Goal: Obtain resource: Download file/media

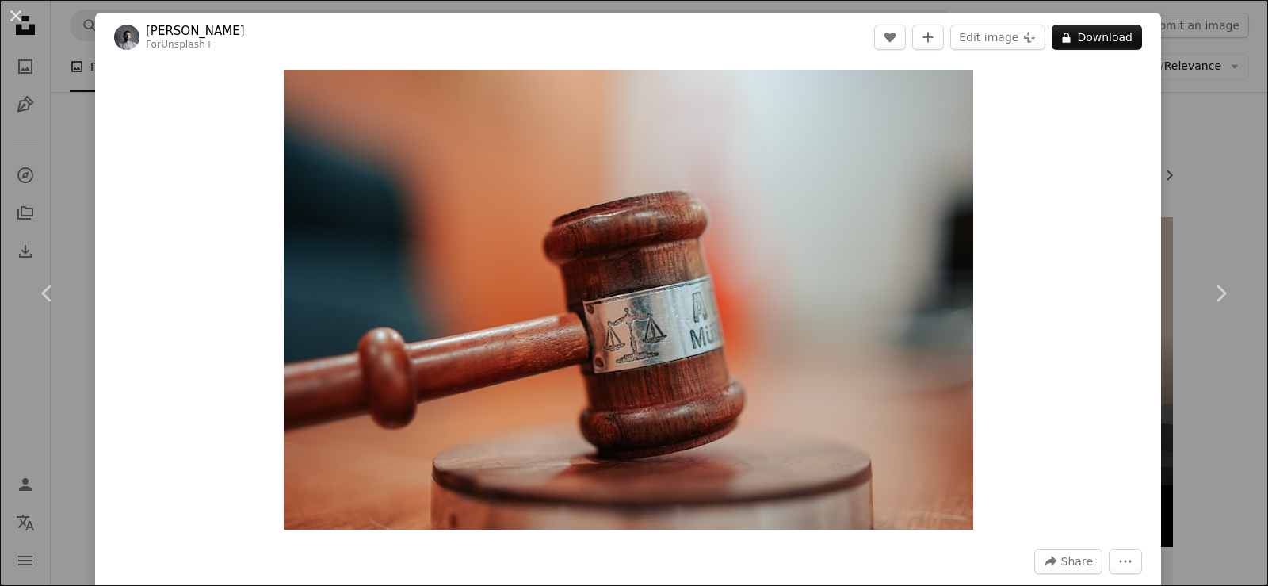
scroll to position [10839, 0]
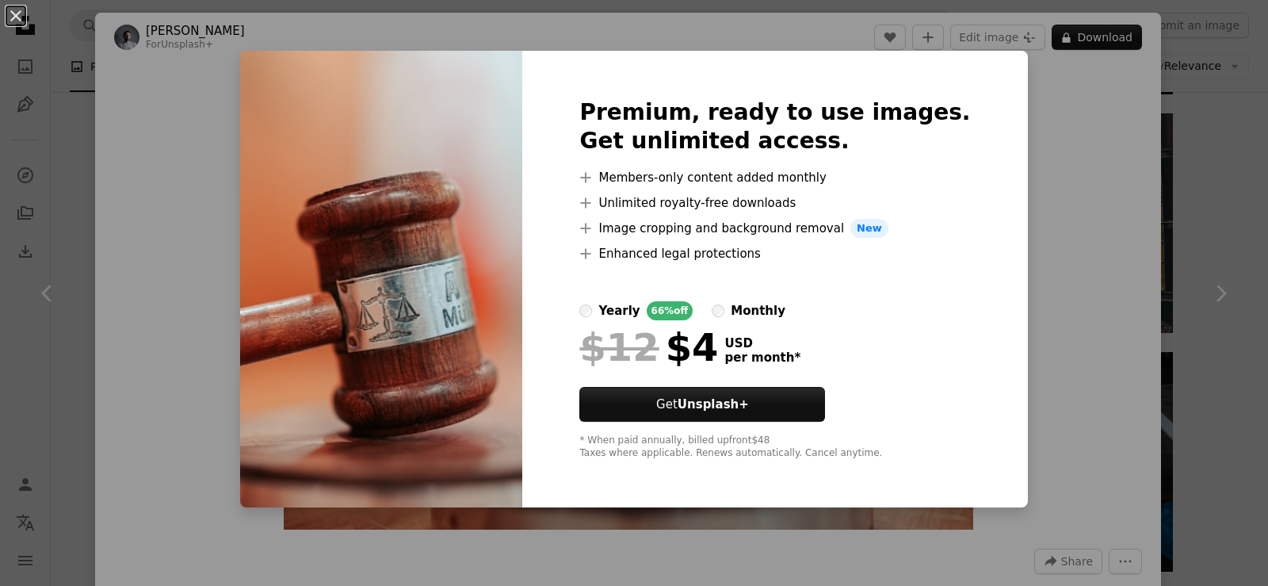
click at [1146, 197] on div "An X shape Premium, ready to use images. Get unlimited access. A plus sign Memb…" at bounding box center [634, 293] width 1268 height 586
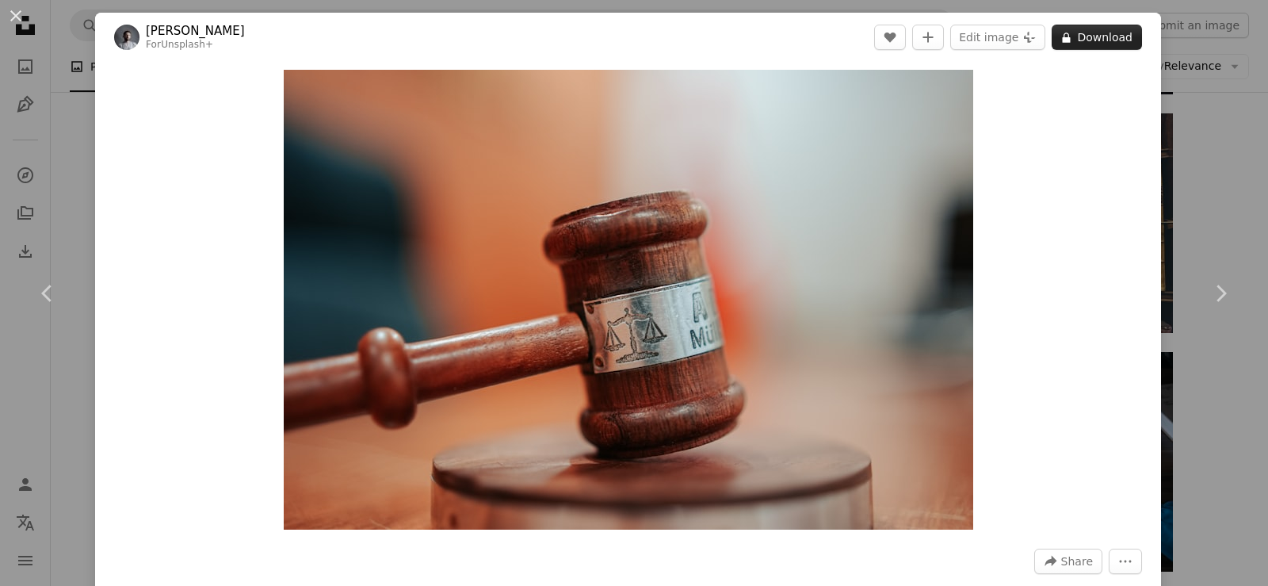
click at [1099, 36] on button "A lock Download" at bounding box center [1097, 37] width 90 height 25
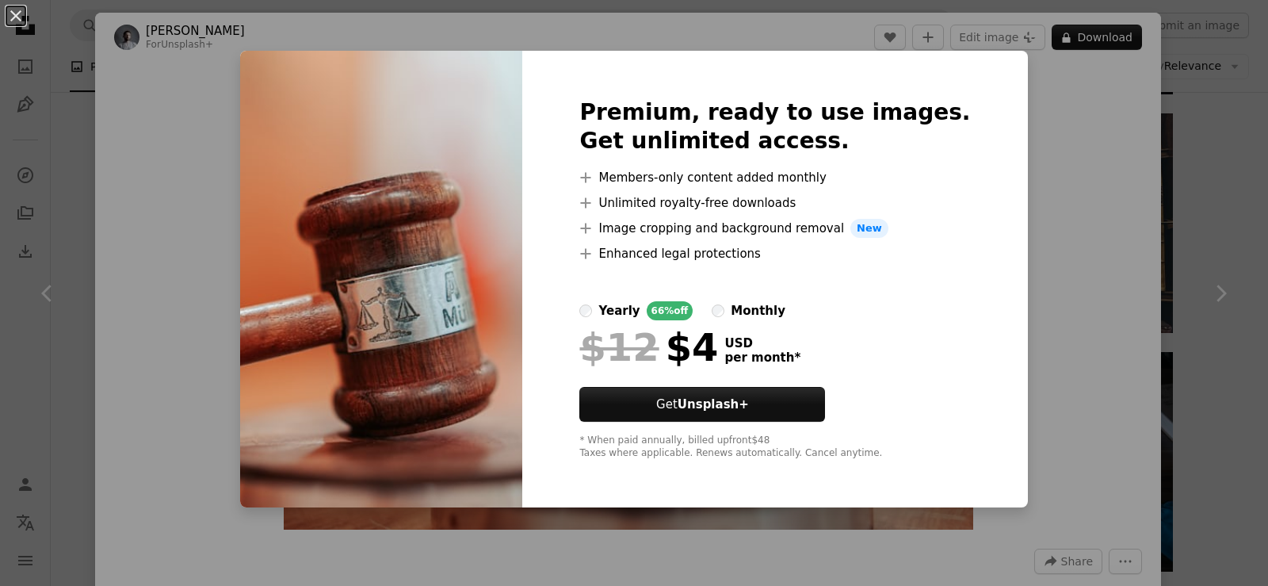
click at [1058, 184] on div "An X shape Premium, ready to use images. Get unlimited access. A plus sign Memb…" at bounding box center [634, 293] width 1268 height 586
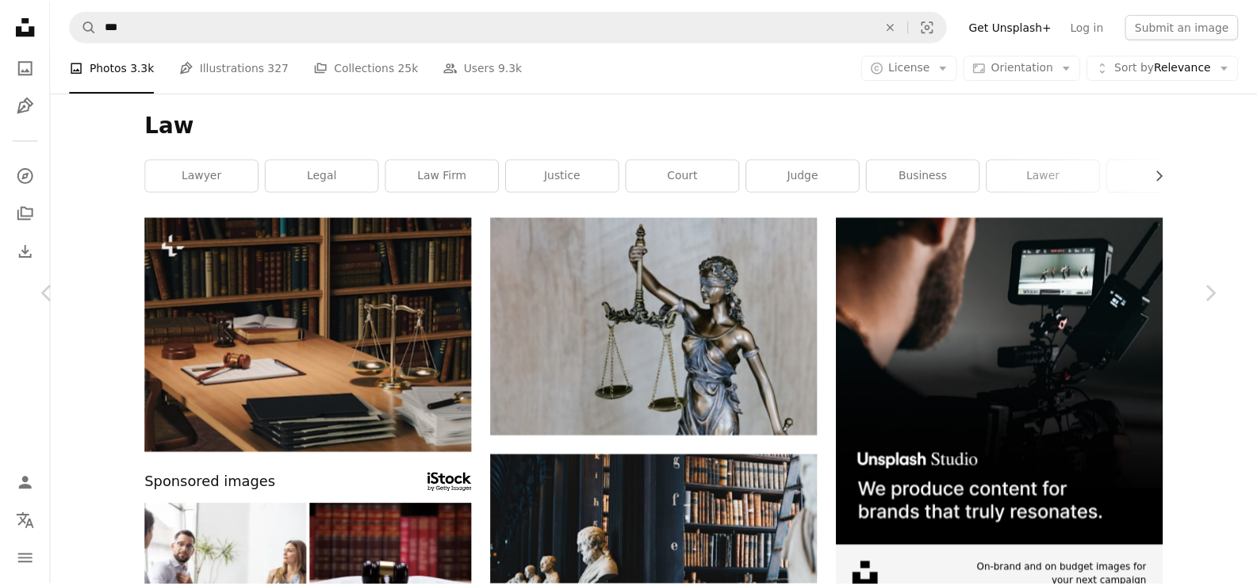
scroll to position [25981, 0]
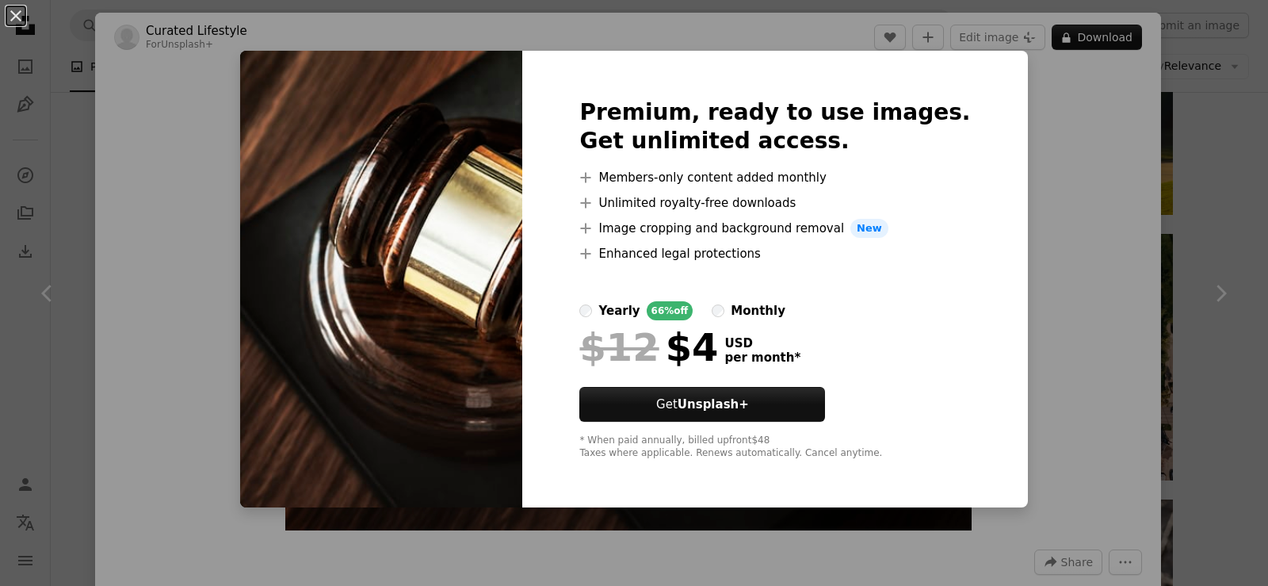
click at [1027, 113] on div "An X shape Premium, ready to use images. Get unlimited access. A plus sign Memb…" at bounding box center [634, 293] width 1268 height 586
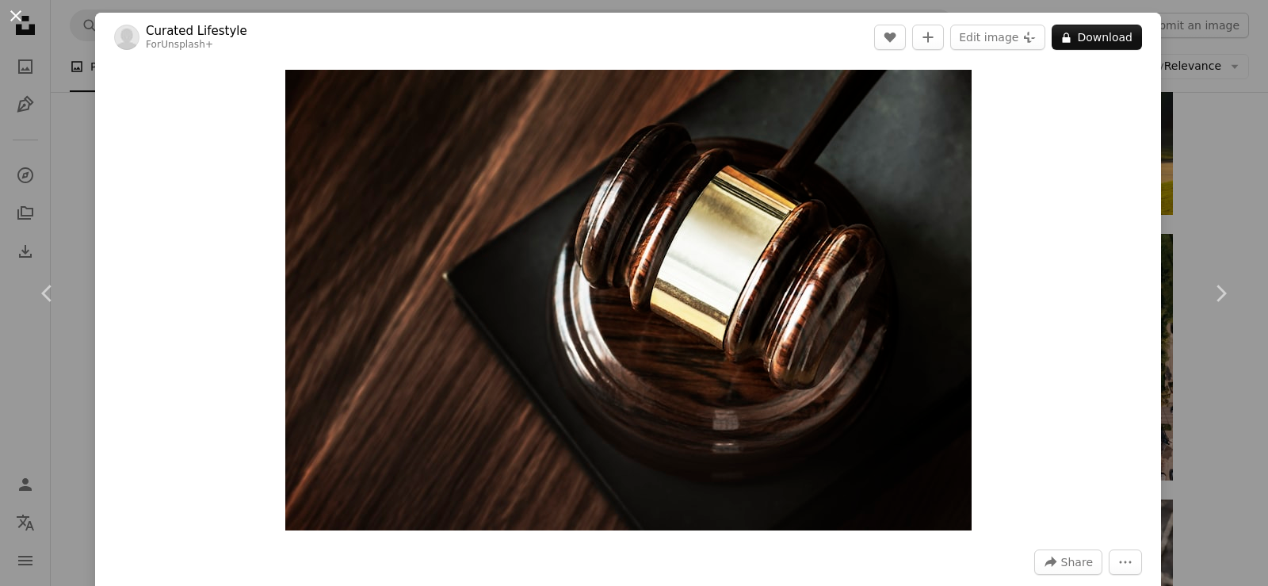
click at [18, 20] on button "An X shape" at bounding box center [15, 15] width 19 height 19
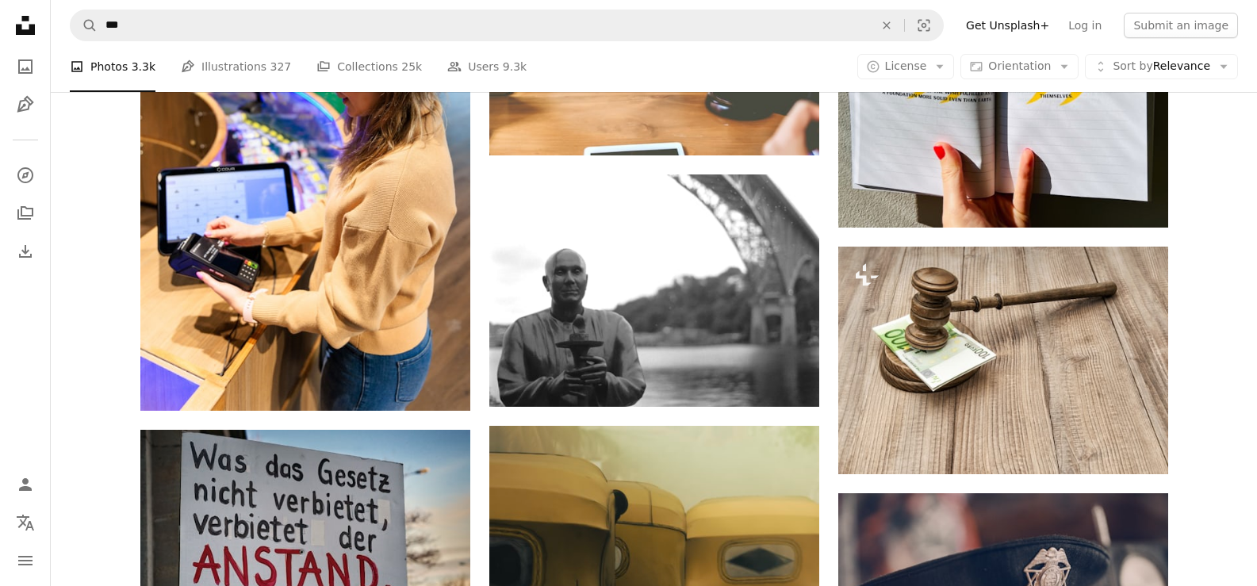
scroll to position [41678, 0]
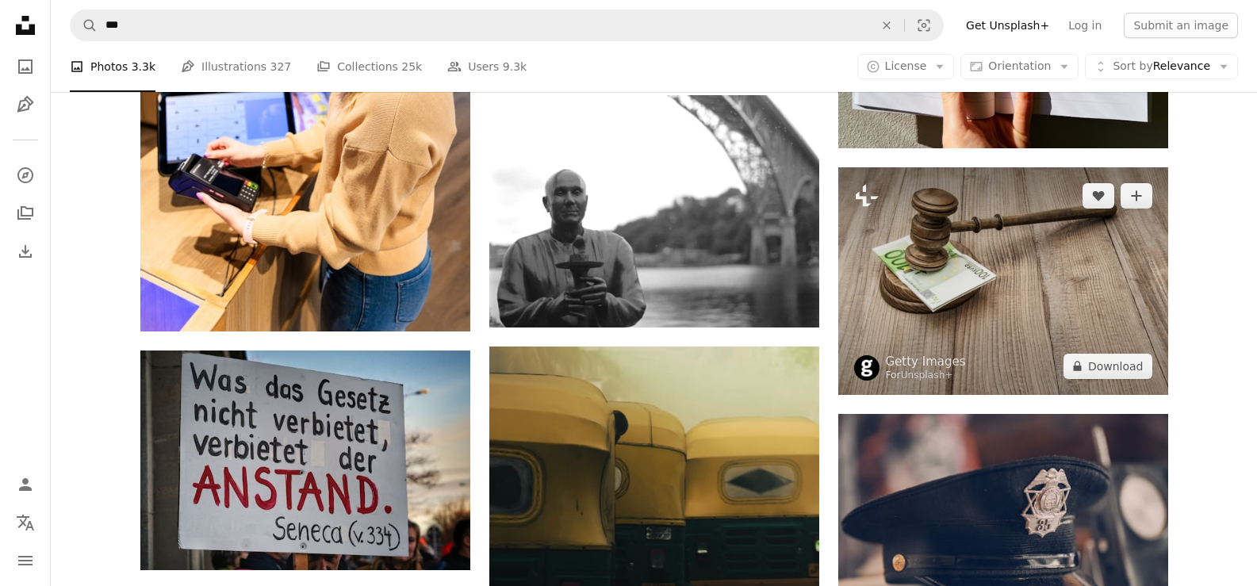
click at [944, 313] on img at bounding box center [1003, 280] width 330 height 227
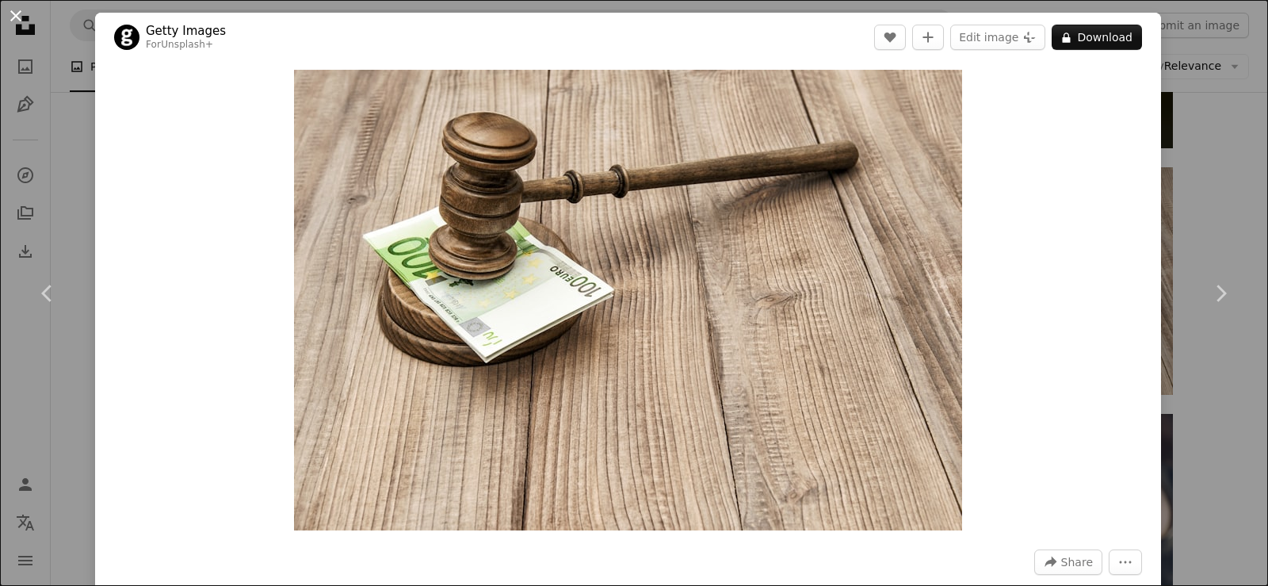
click at [12, 18] on button "An X shape" at bounding box center [15, 15] width 19 height 19
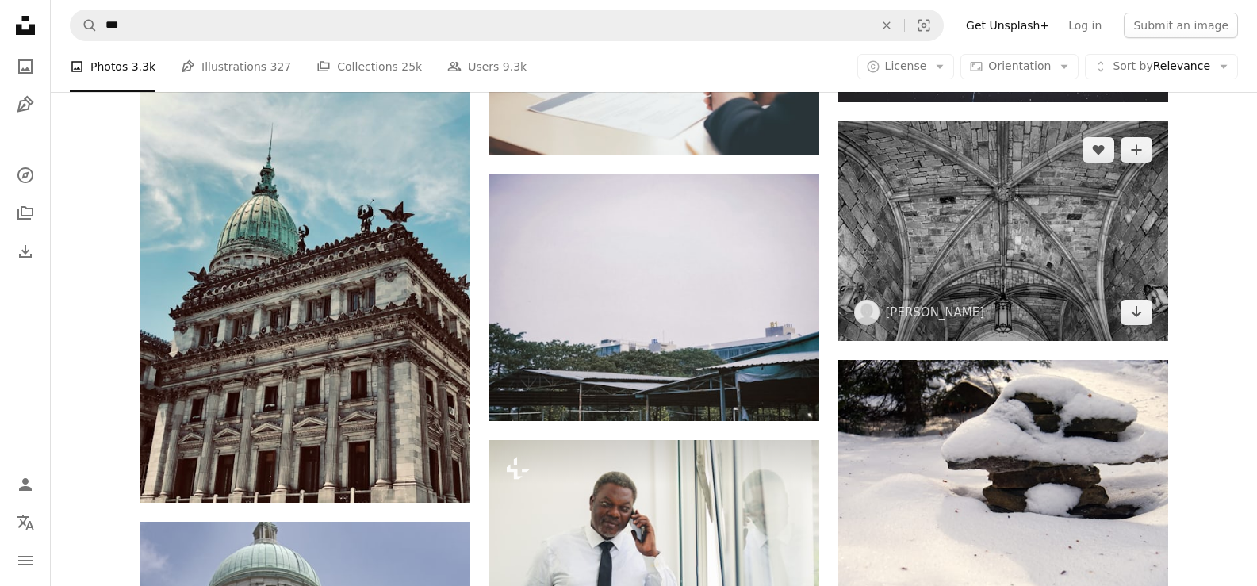
scroll to position [45879, 0]
